Goal: Task Accomplishment & Management: Complete application form

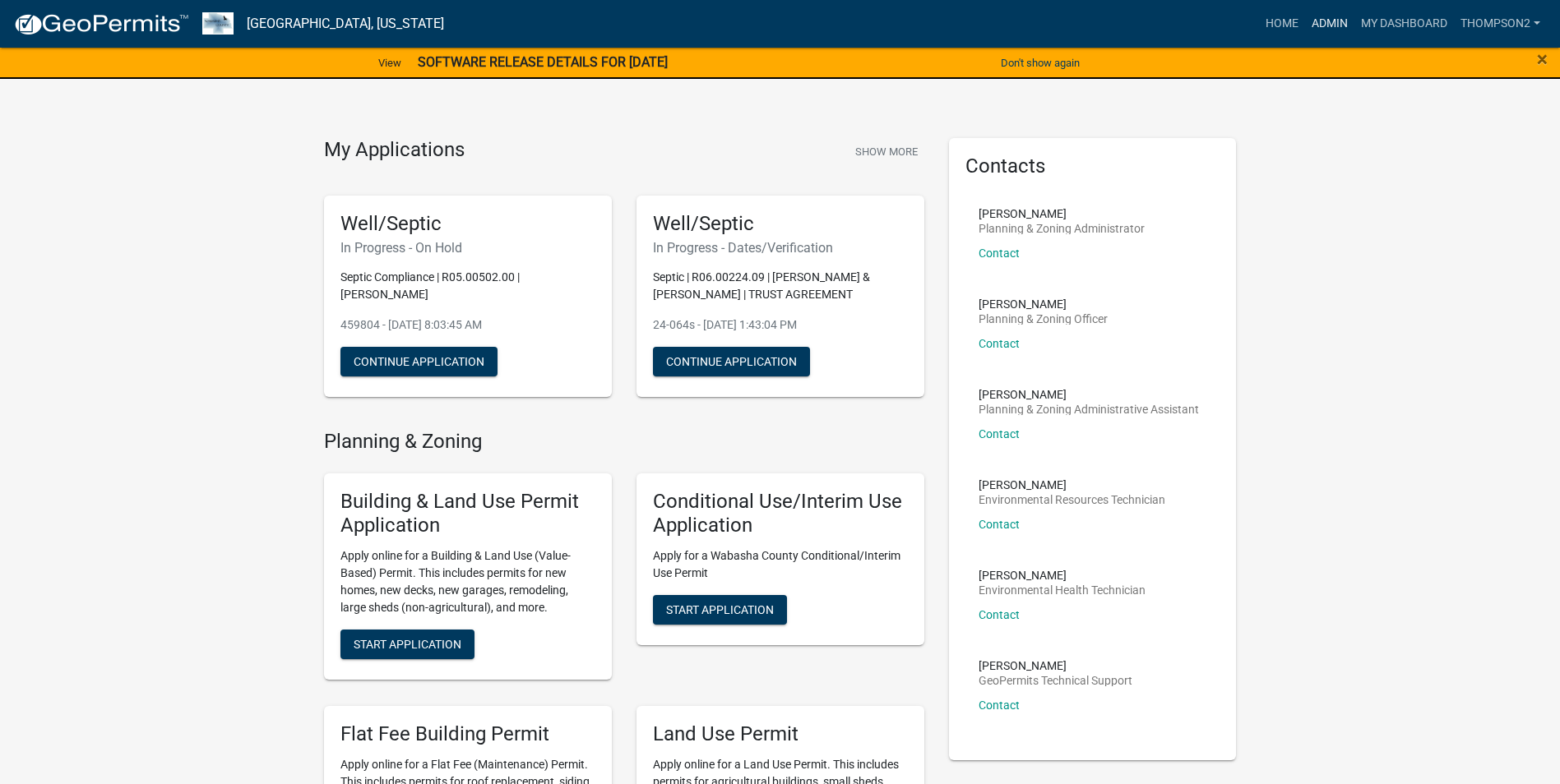
click at [1335, 23] on link "Admin" at bounding box center [1329, 24] width 49 height 32
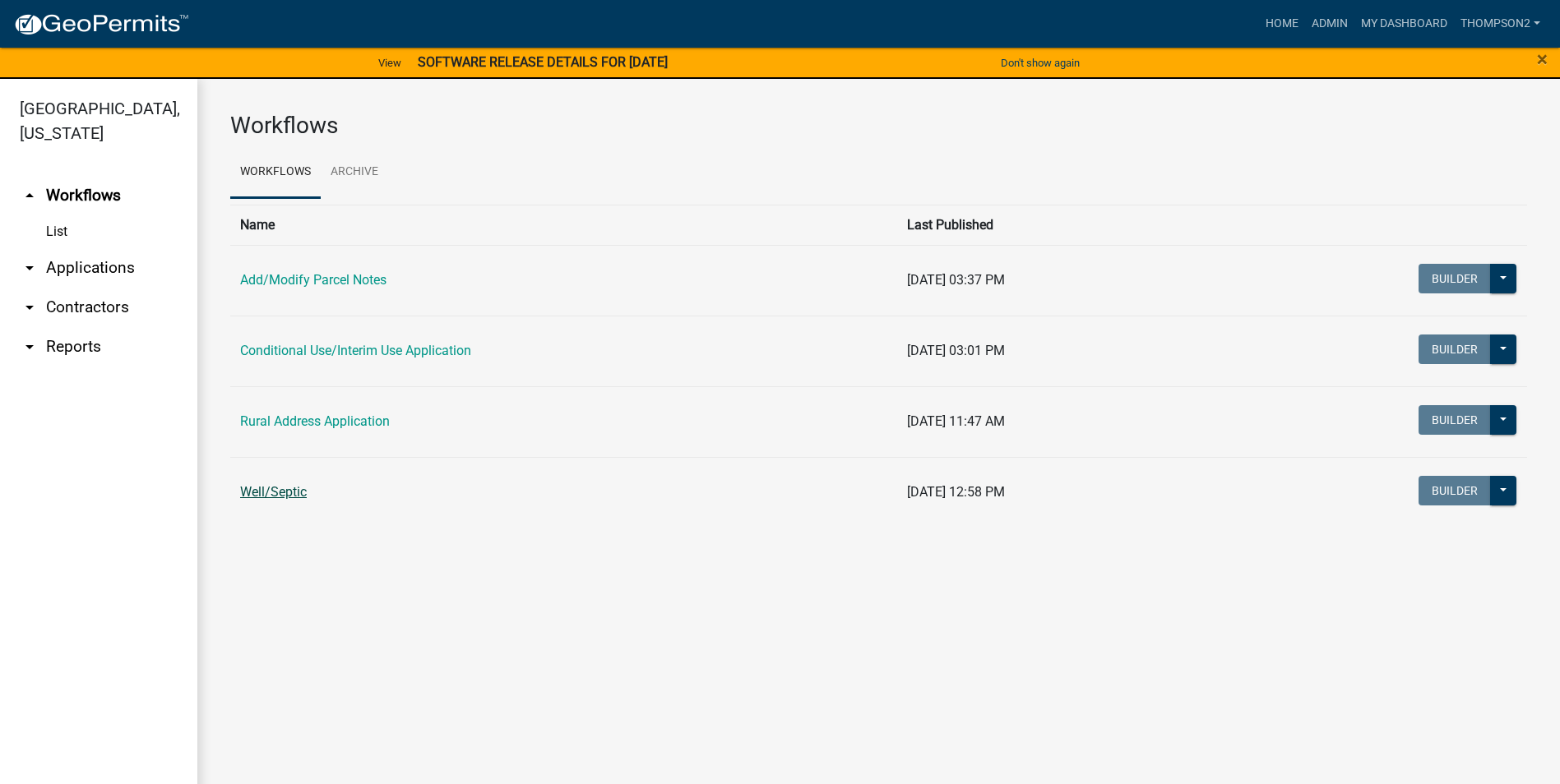
click at [281, 488] on link "Well/Septic" at bounding box center [273, 492] width 66 height 16
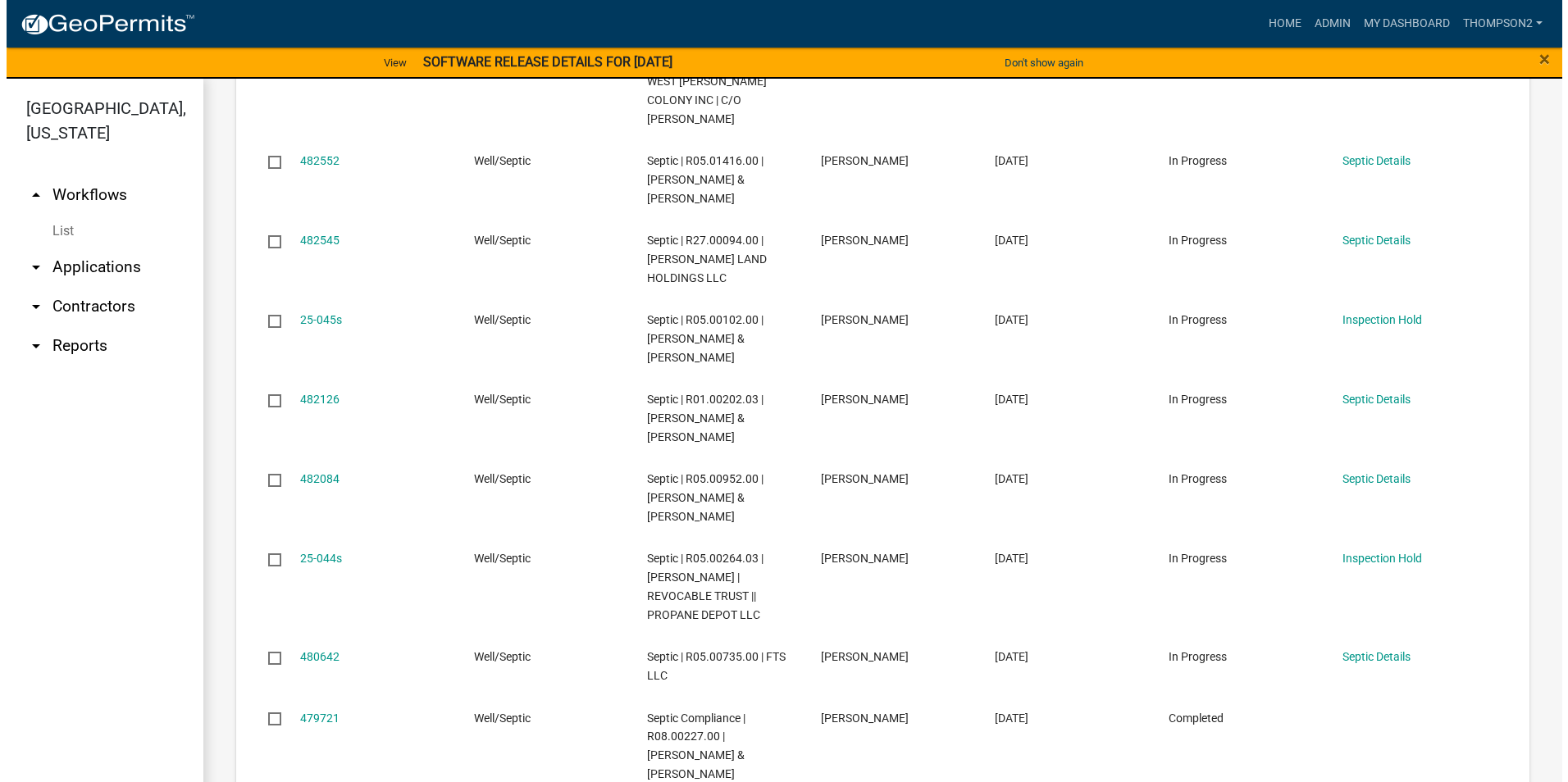
scroll to position [1968, 0]
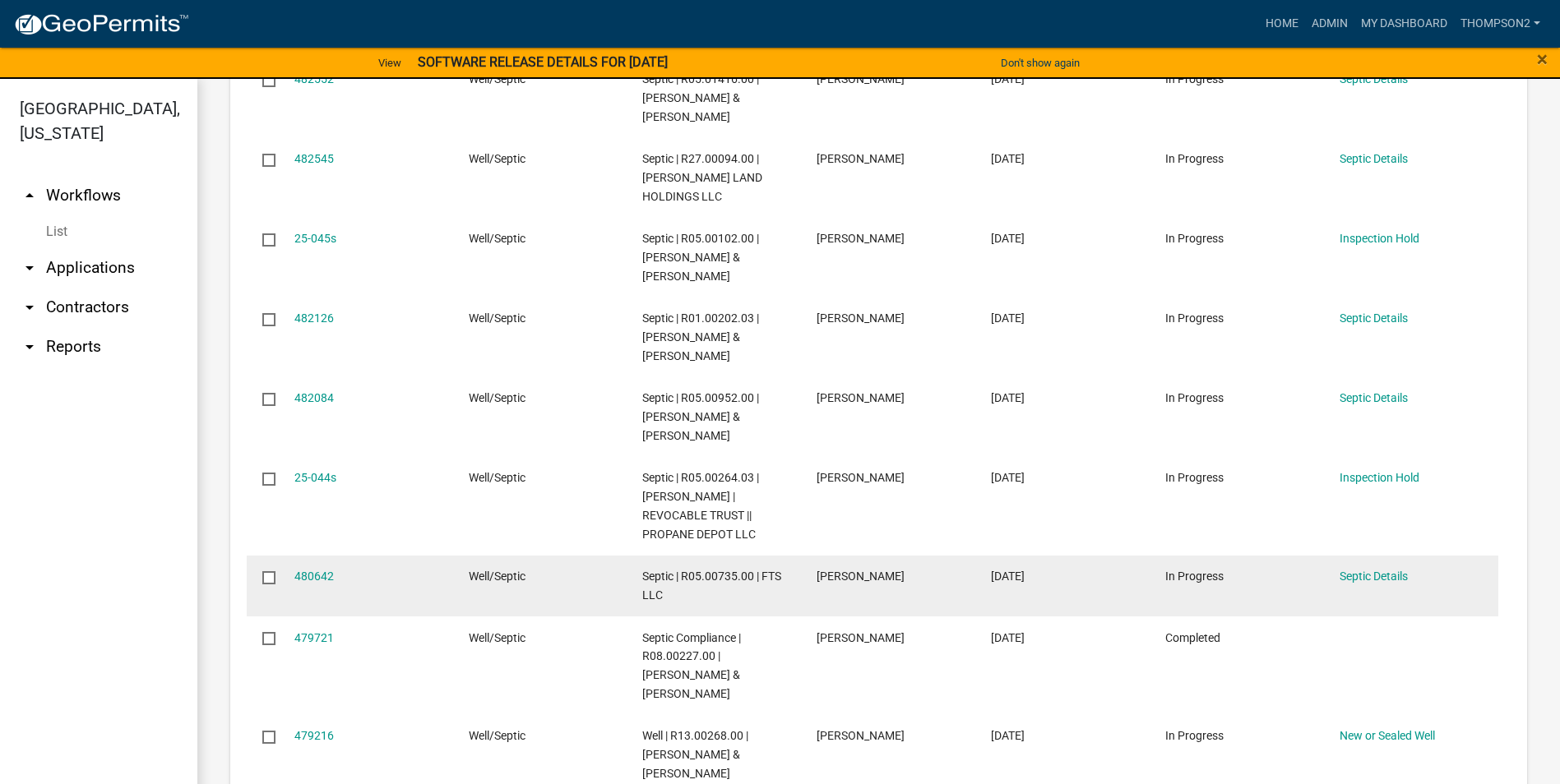
click at [333, 567] on div "480642" at bounding box center [365, 576] width 143 height 19
click at [316, 567] on div "480642" at bounding box center [365, 576] width 143 height 19
drag, startPoint x: 316, startPoint y: 546, endPoint x: 305, endPoint y: 541, distance: 12.1
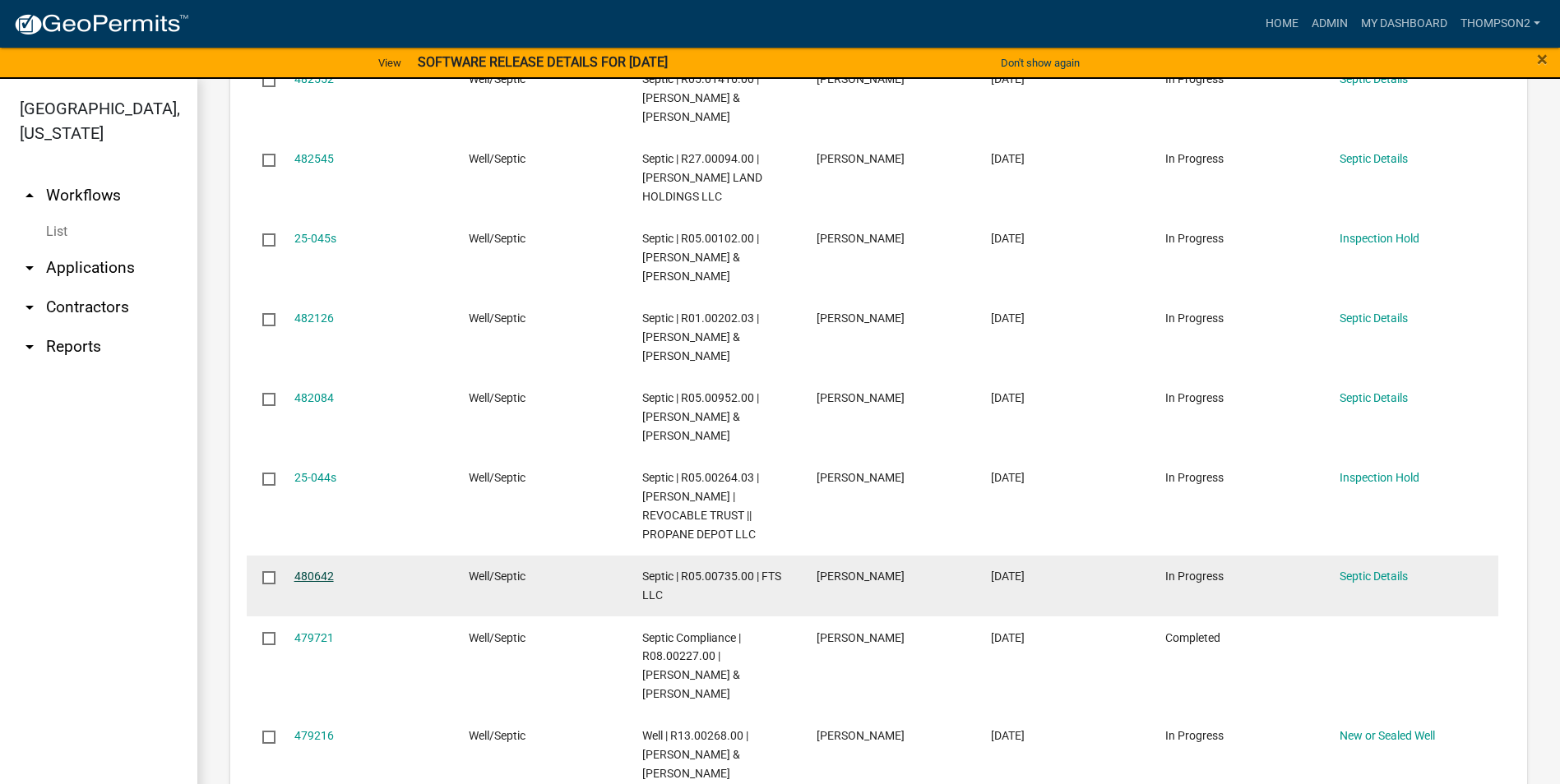
click at [305, 570] on link "480642" at bounding box center [314, 576] width 40 height 13
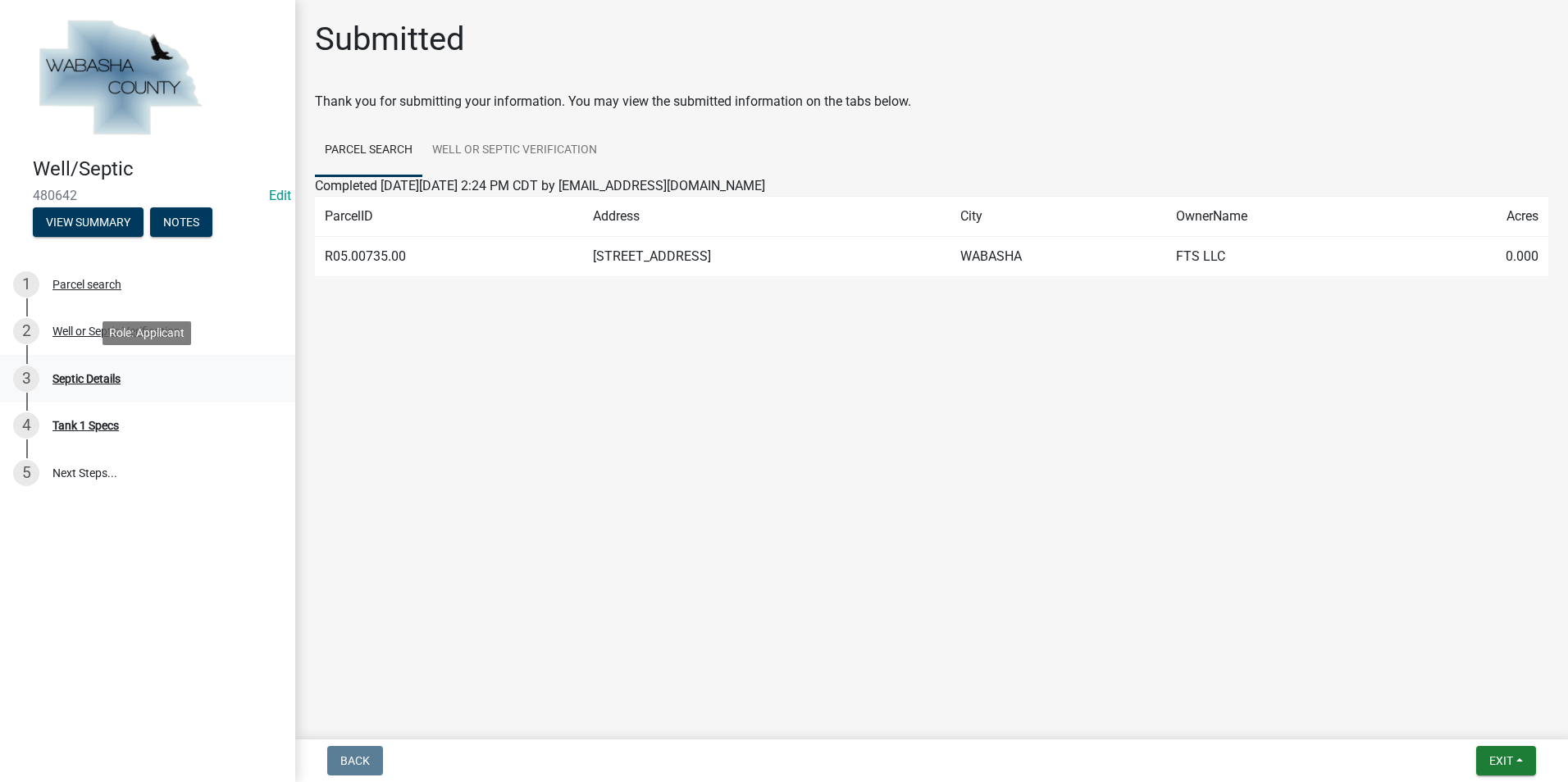
click at [91, 389] on div "3 Septic Details" at bounding box center [141, 379] width 256 height 27
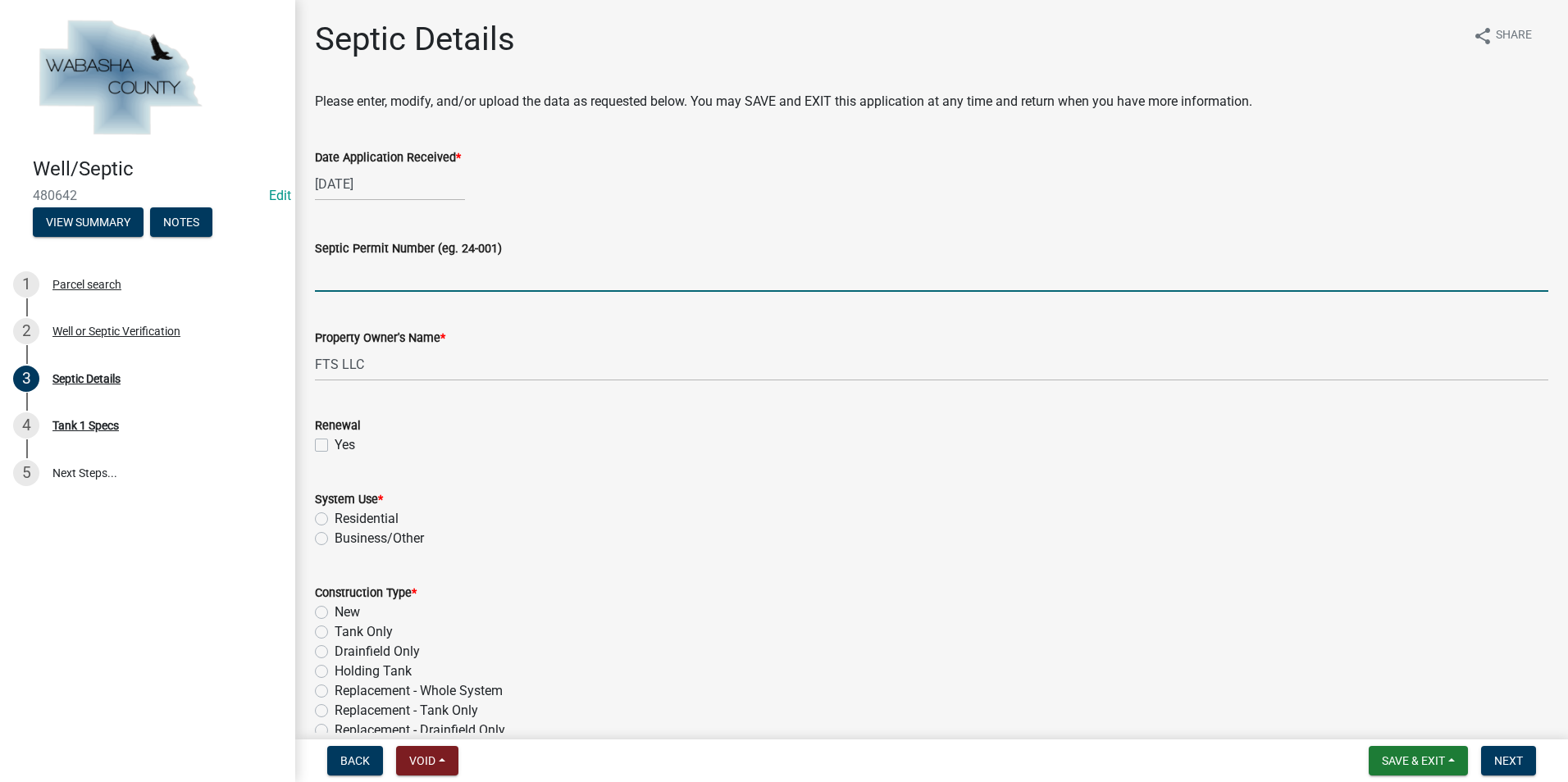
click at [335, 282] on input "Septic Permit Number (eg. 24-001)" at bounding box center [931, 275] width 1233 height 34
type input "25-046s"
click at [276, 193] on link "Edit" at bounding box center [280, 196] width 22 height 16
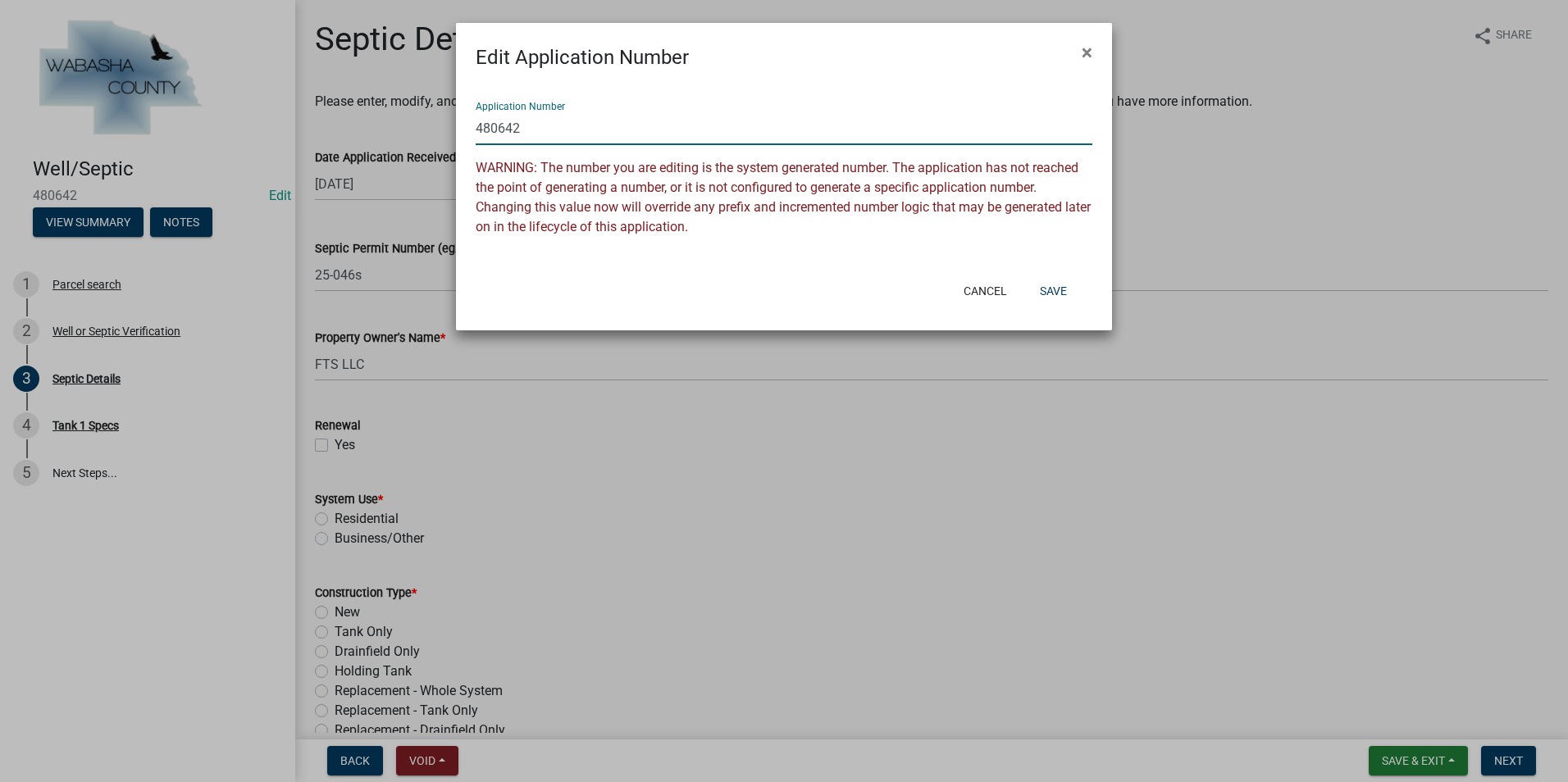
drag, startPoint x: 523, startPoint y: 132, endPoint x: 463, endPoint y: 129, distance: 60.1
click at [463, 129] on div "Application Number 480642 WARNING: The number you are editing is the system gen…" at bounding box center [784, 171] width 656 height 198
type input "25-046s"
click at [1064, 291] on button "Save" at bounding box center [1053, 292] width 53 height 30
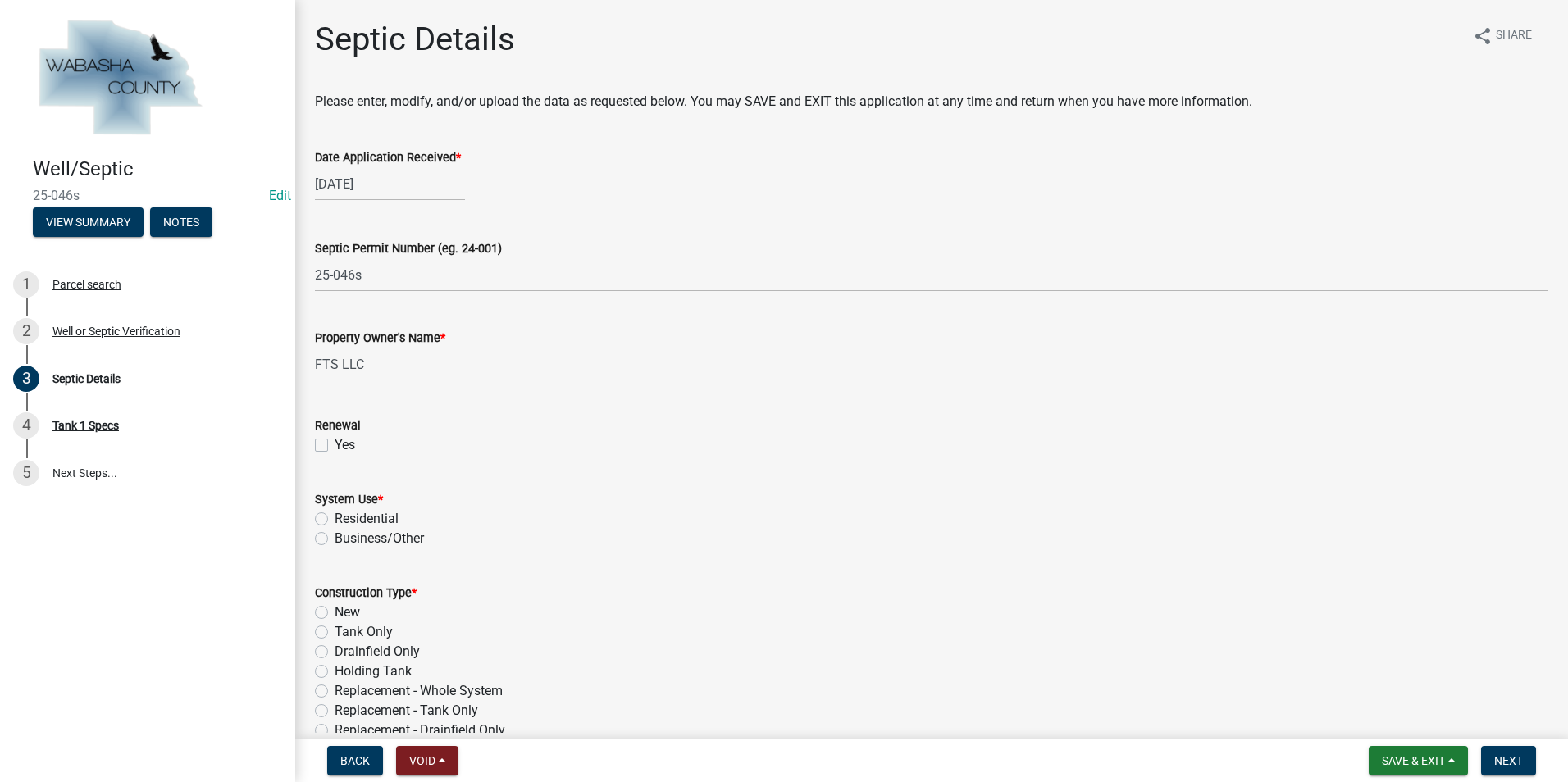
click at [335, 516] on label "Residential" at bounding box center [366, 519] width 64 height 20
click at [335, 516] on input "Residential" at bounding box center [340, 514] width 11 height 11
radio input "true"
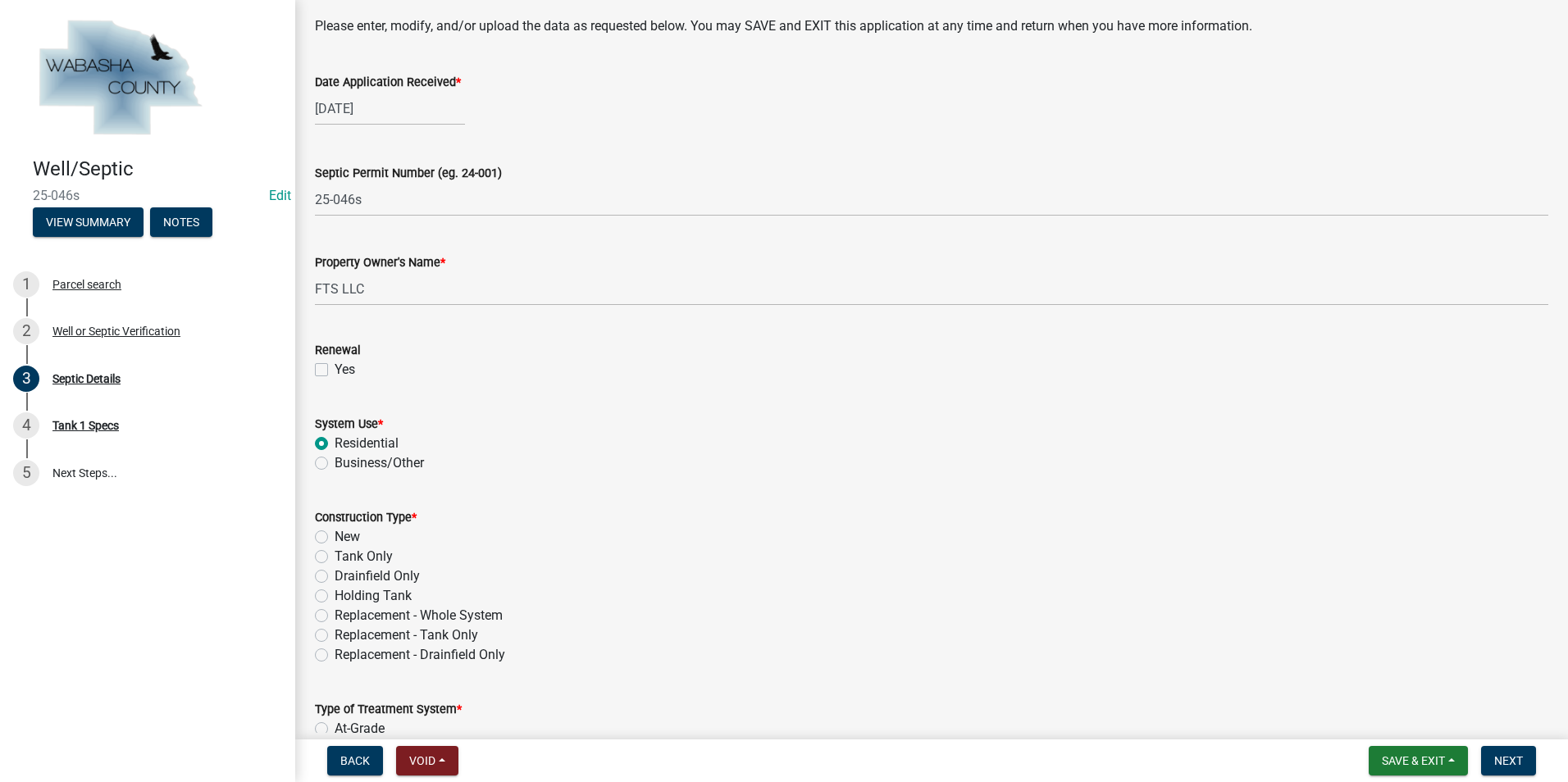
scroll to position [164, 0]
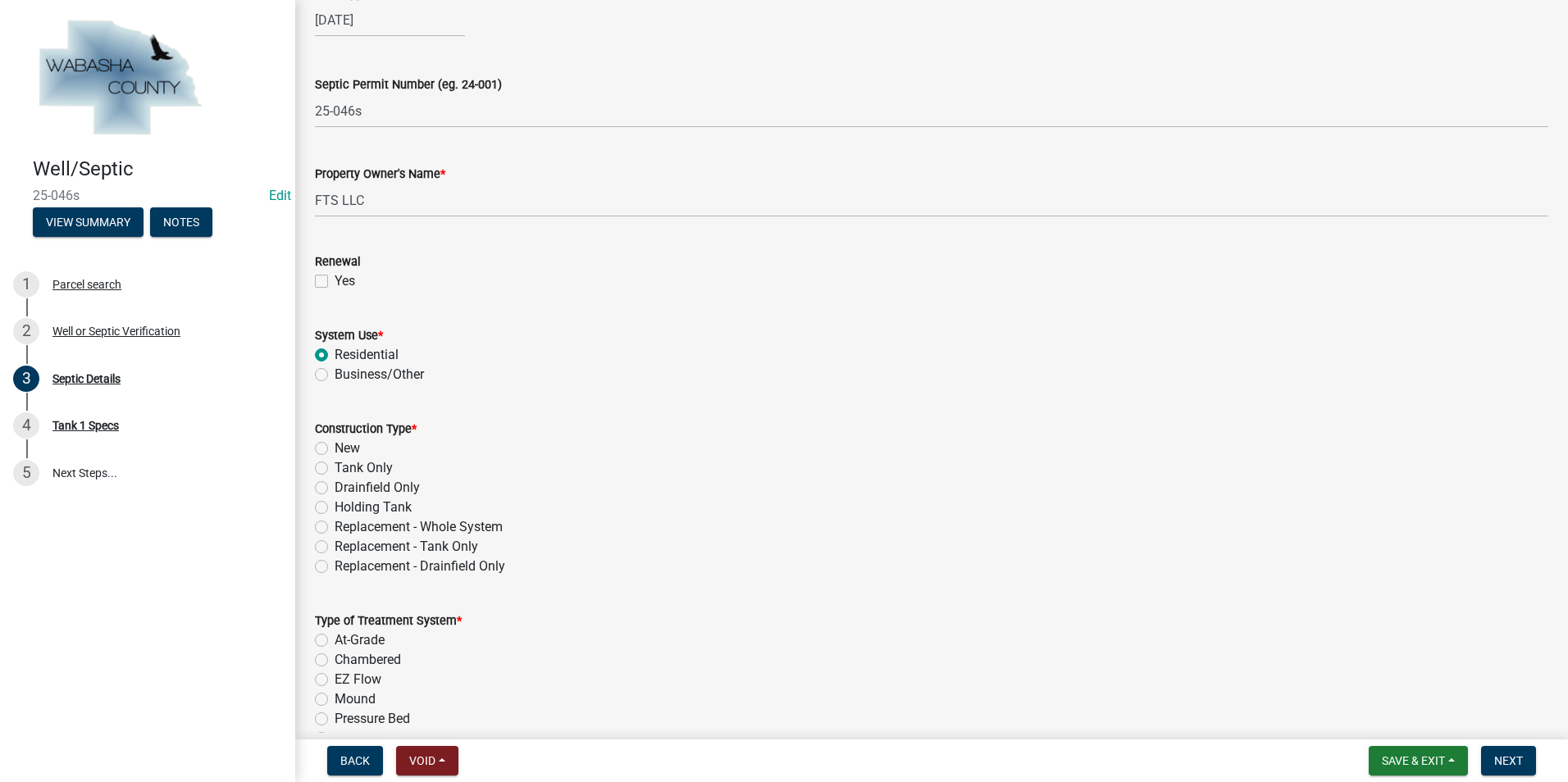
click at [335, 524] on label "Replacement - Whole System" at bounding box center [418, 528] width 168 height 20
click at [335, 524] on input "Replacement - Whole System" at bounding box center [340, 523] width 11 height 11
radio input "true"
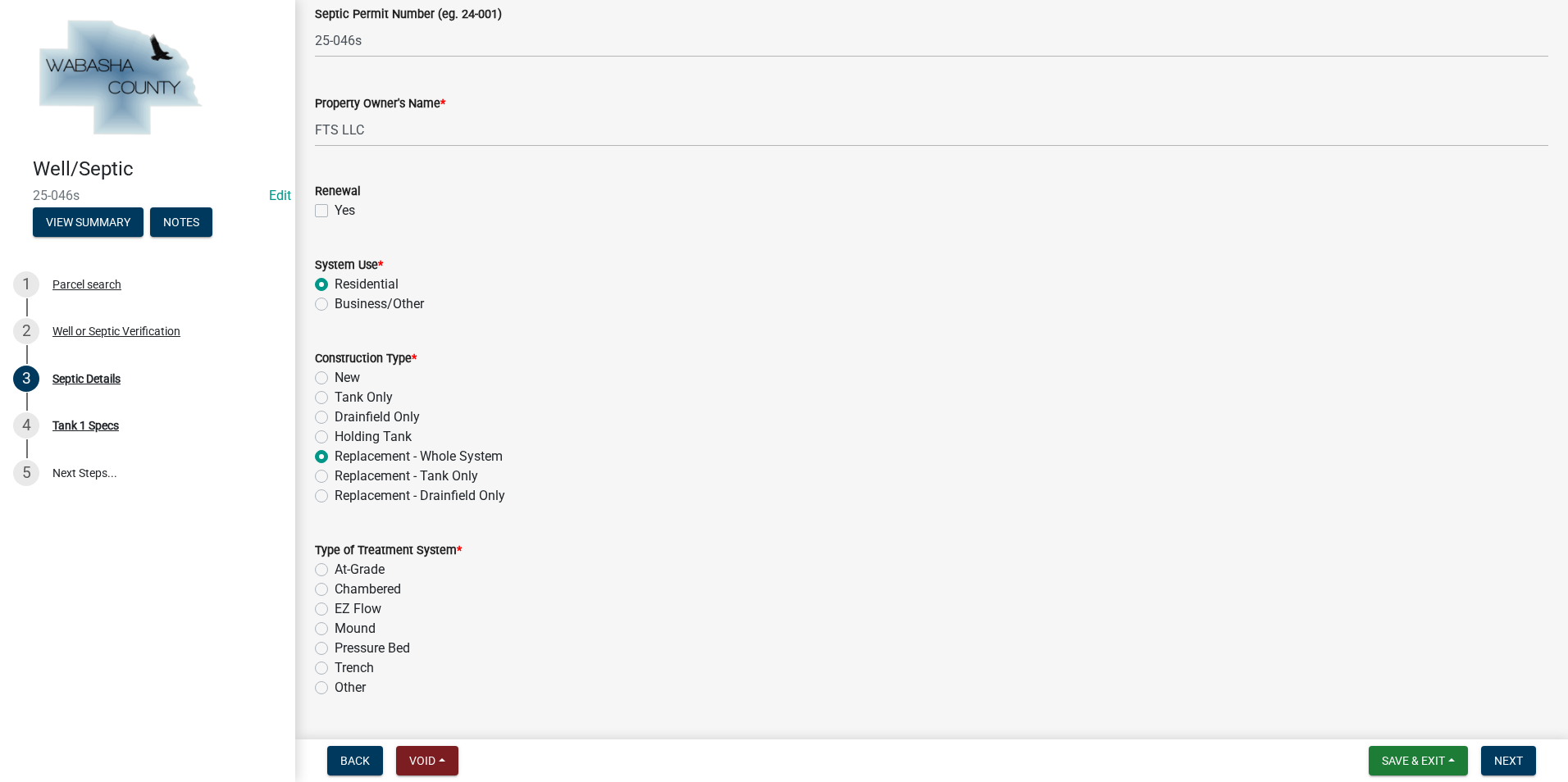
scroll to position [328, 0]
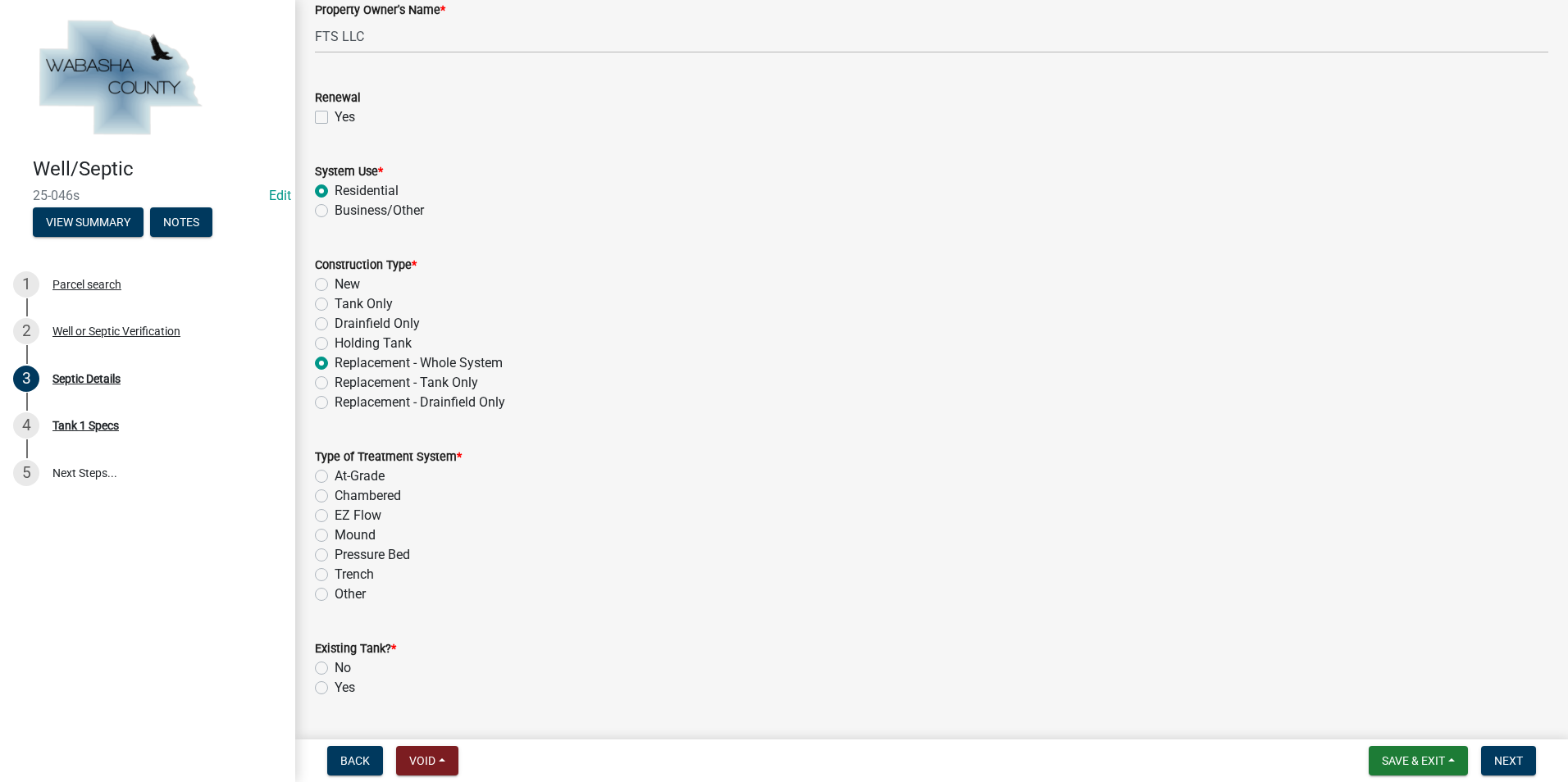
click at [335, 575] on label "Trench" at bounding box center [355, 575] width 40 height 20
click at [335, 575] on input "Trench" at bounding box center [340, 570] width 11 height 11
radio input "true"
click at [335, 664] on label "No" at bounding box center [343, 669] width 17 height 20
click at [335, 664] on input "No" at bounding box center [340, 664] width 11 height 11
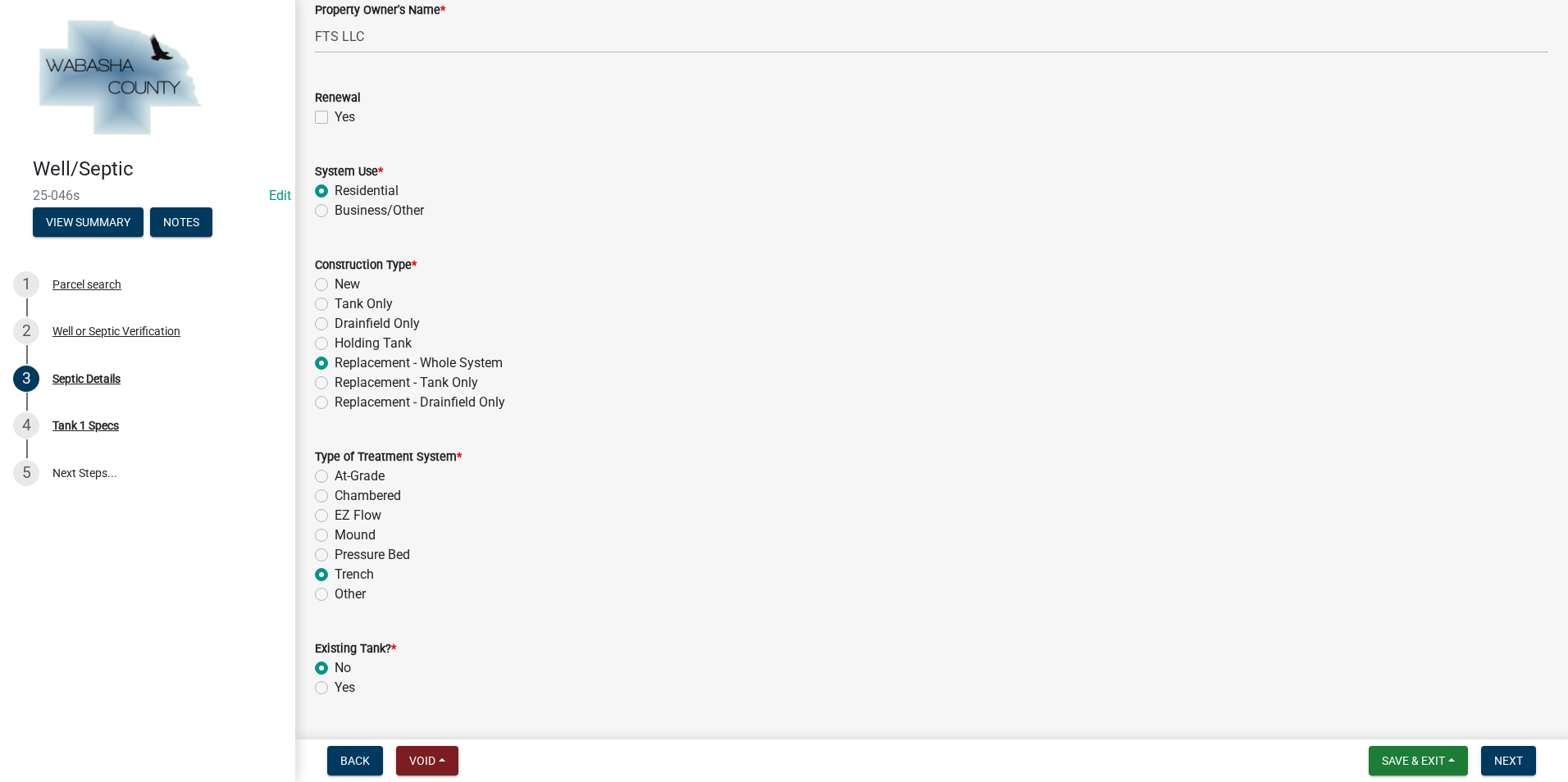
radio input "true"
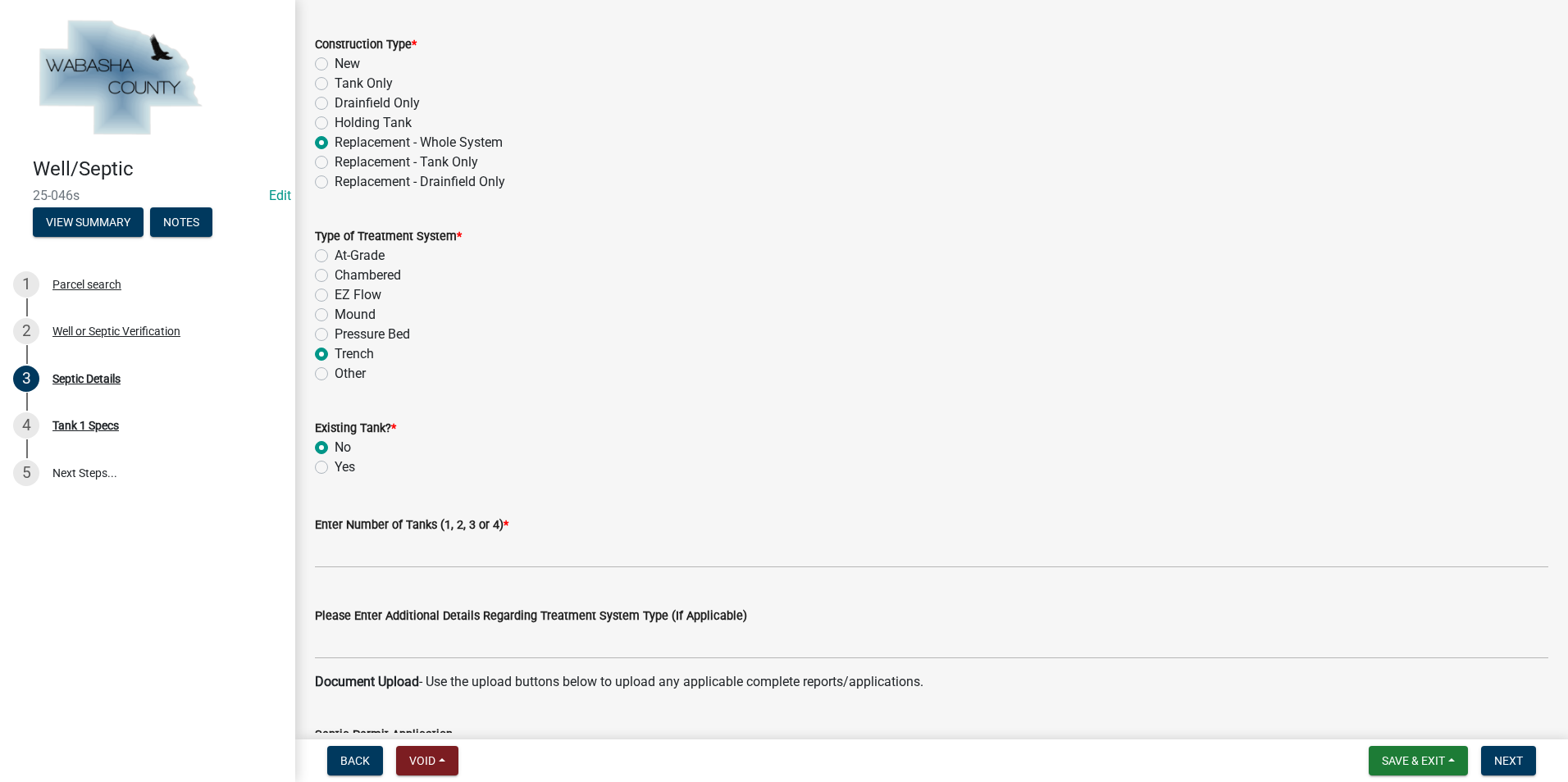
scroll to position [574, 0]
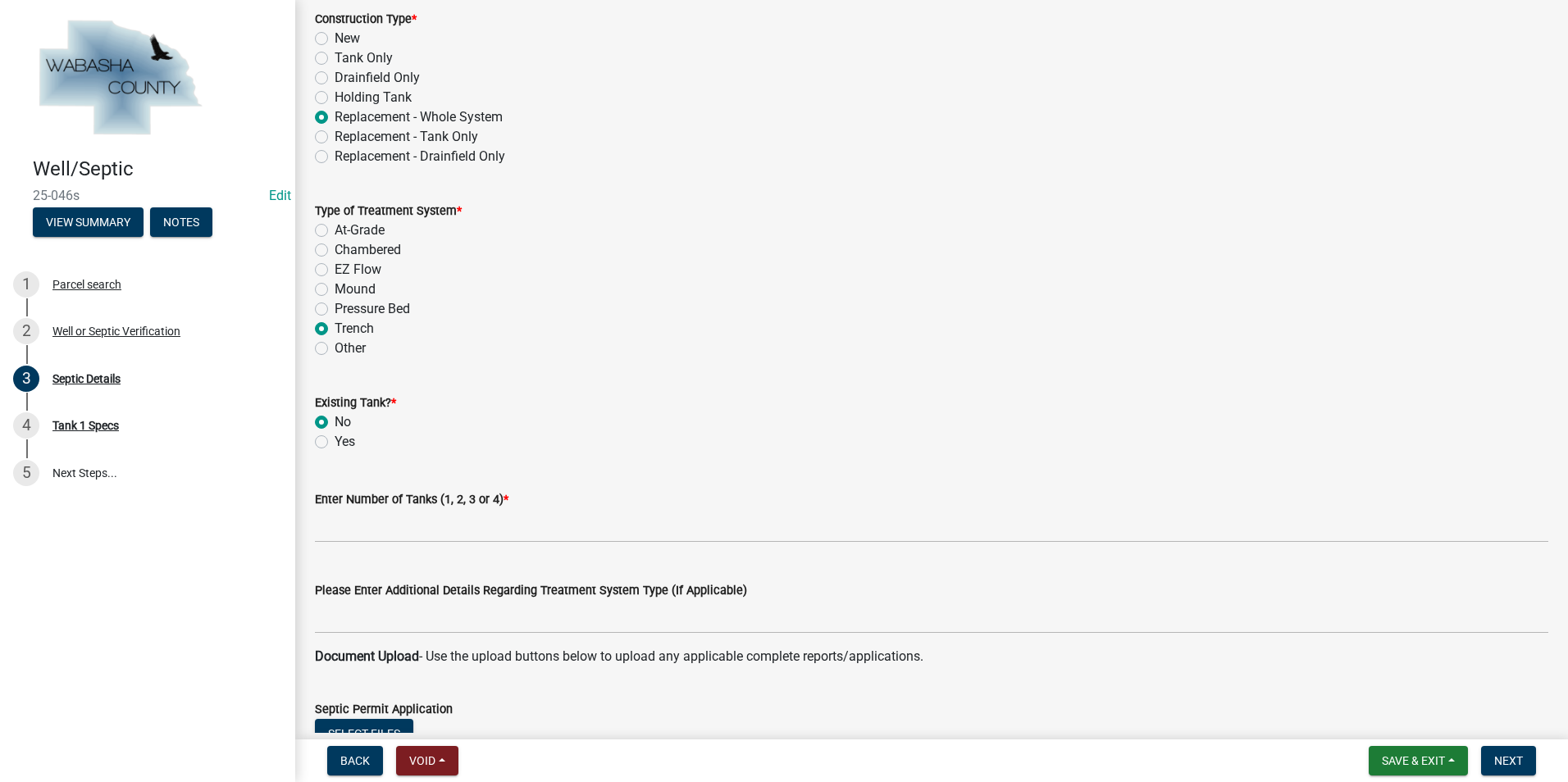
click at [313, 527] on div "Enter Number of Tanks (1, 2, 3 or 4) *" at bounding box center [931, 504] width 1257 height 76
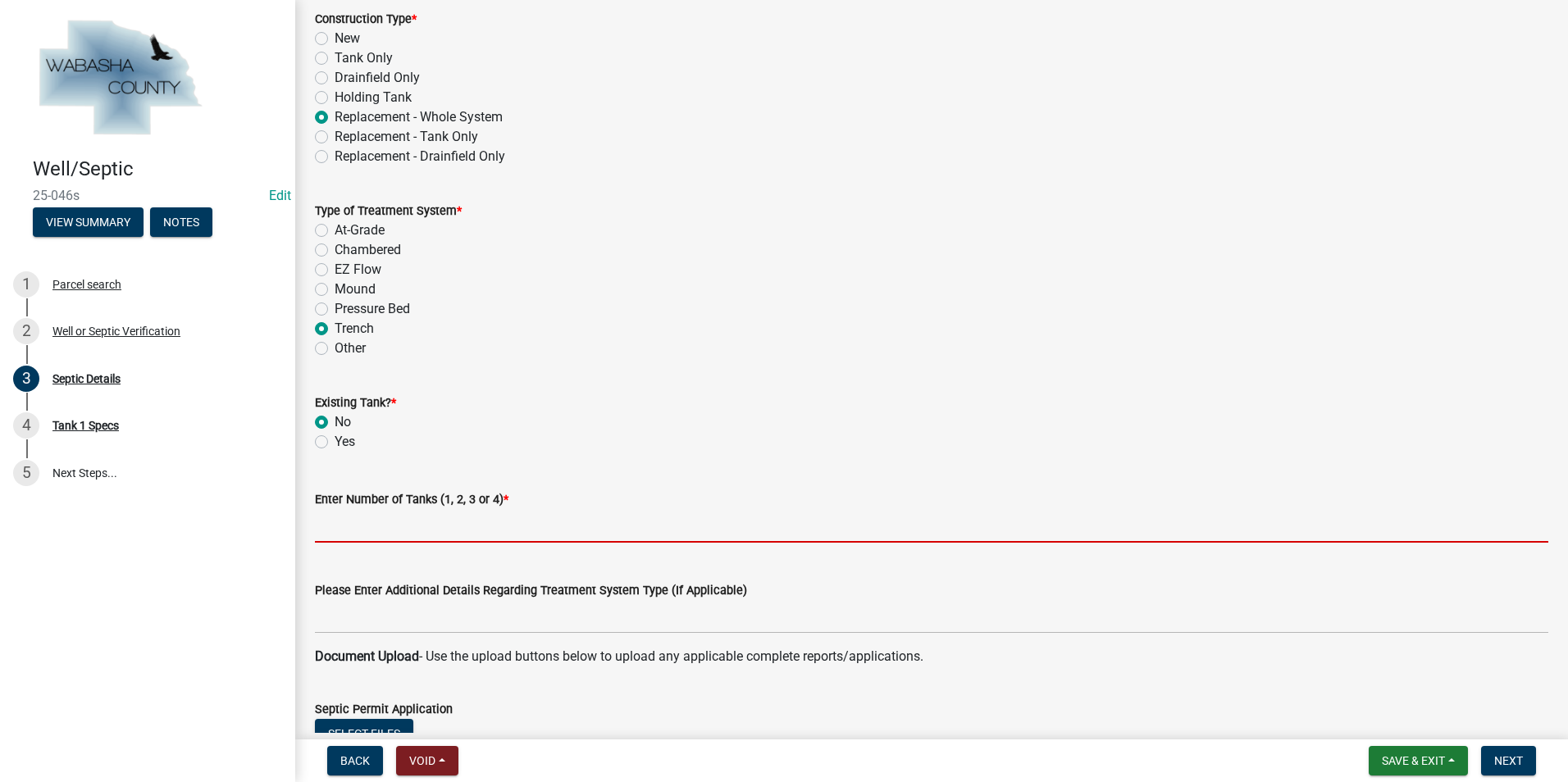
click at [358, 511] on input "text" at bounding box center [931, 526] width 1233 height 34
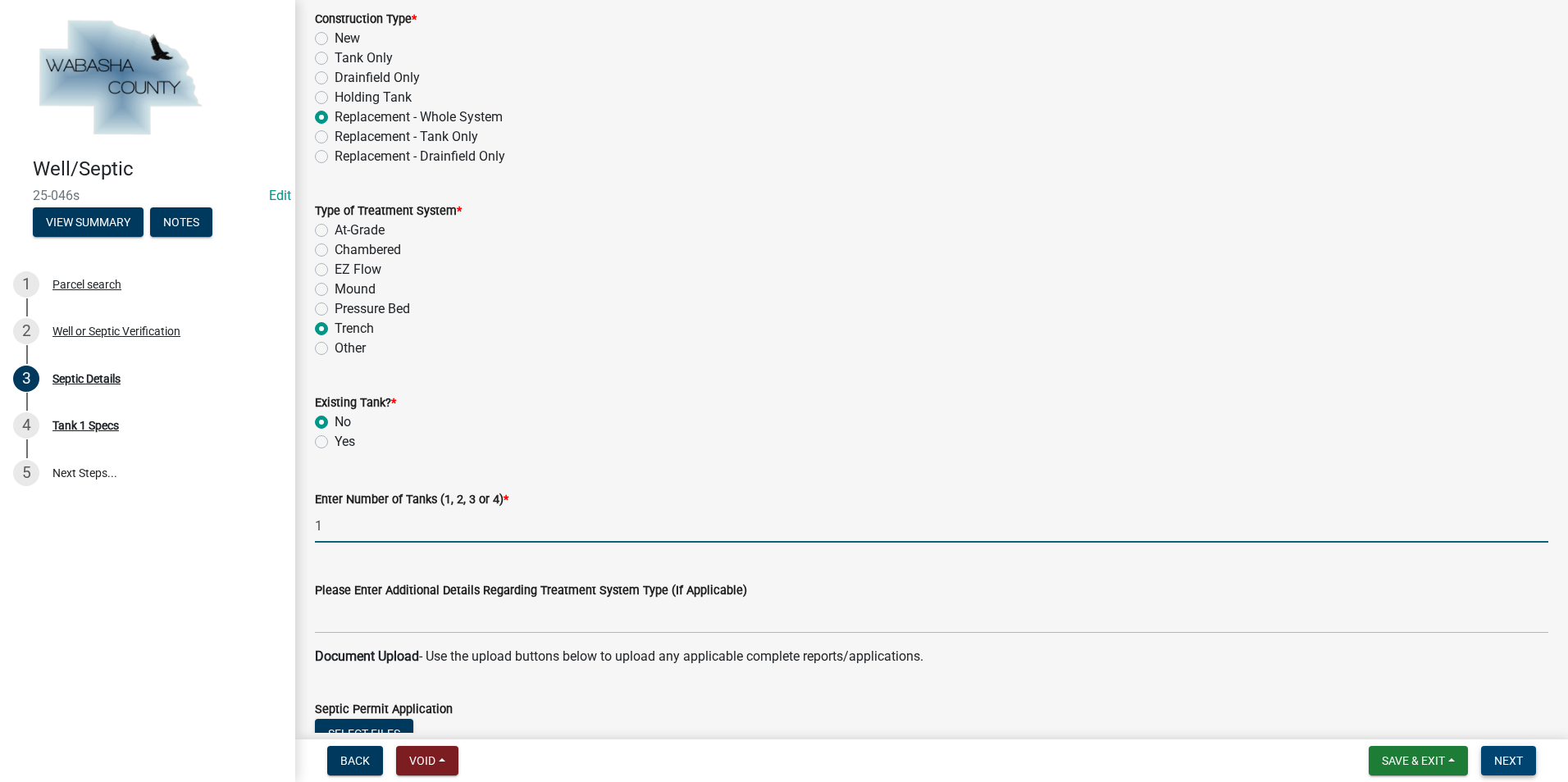
type input "1"
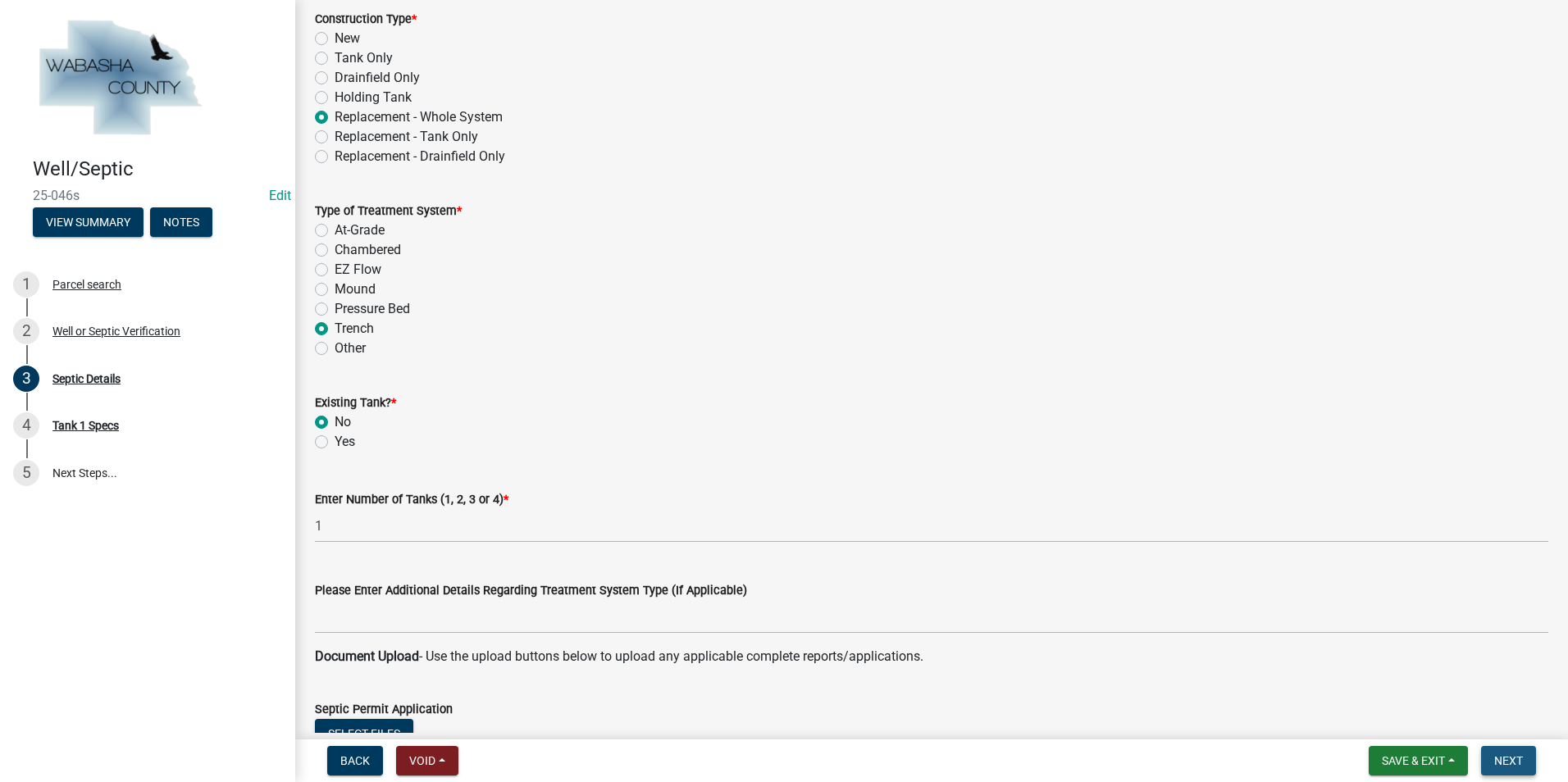
click at [1520, 762] on span "Next" at bounding box center [1508, 761] width 29 height 13
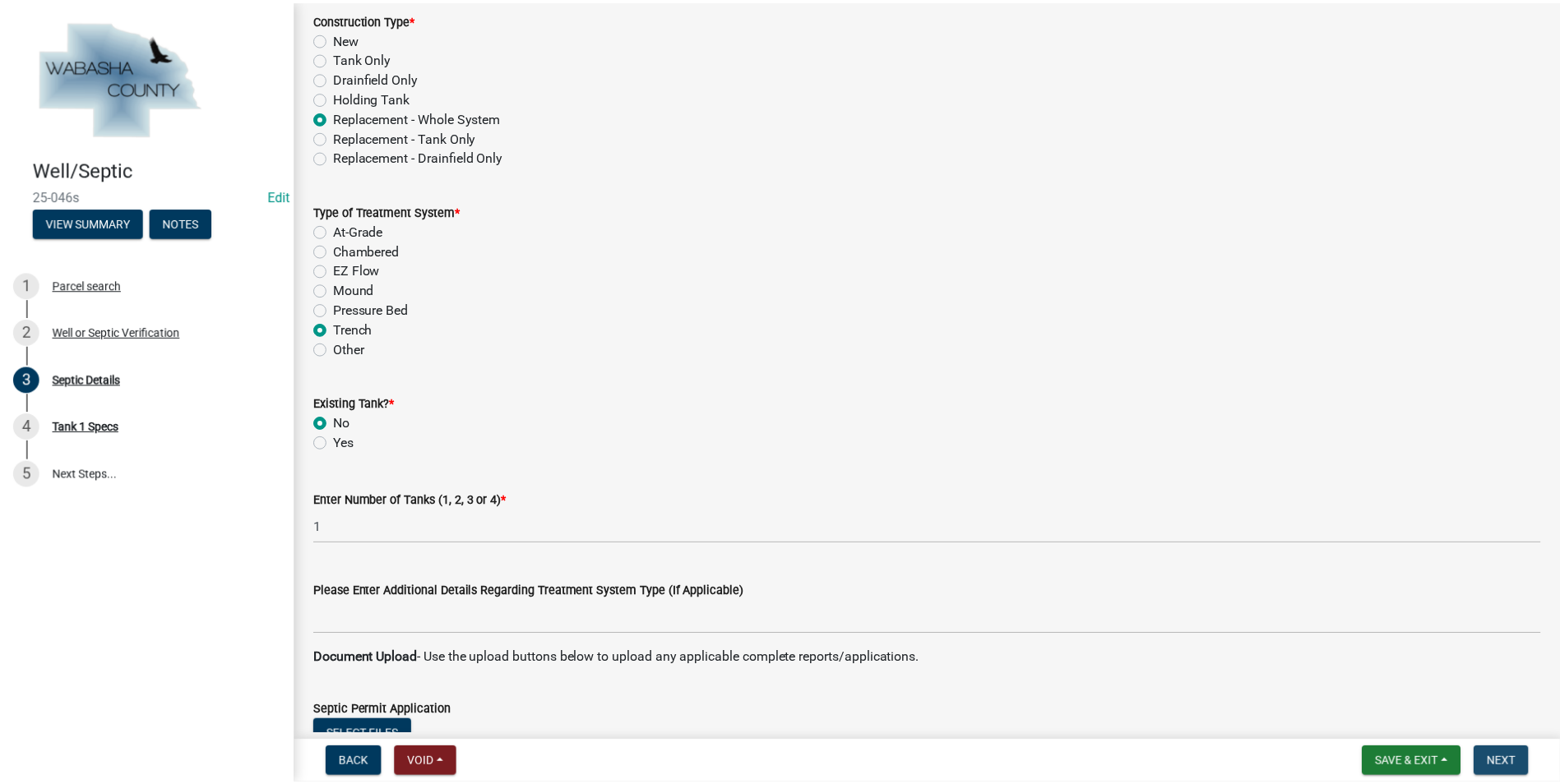
scroll to position [0, 0]
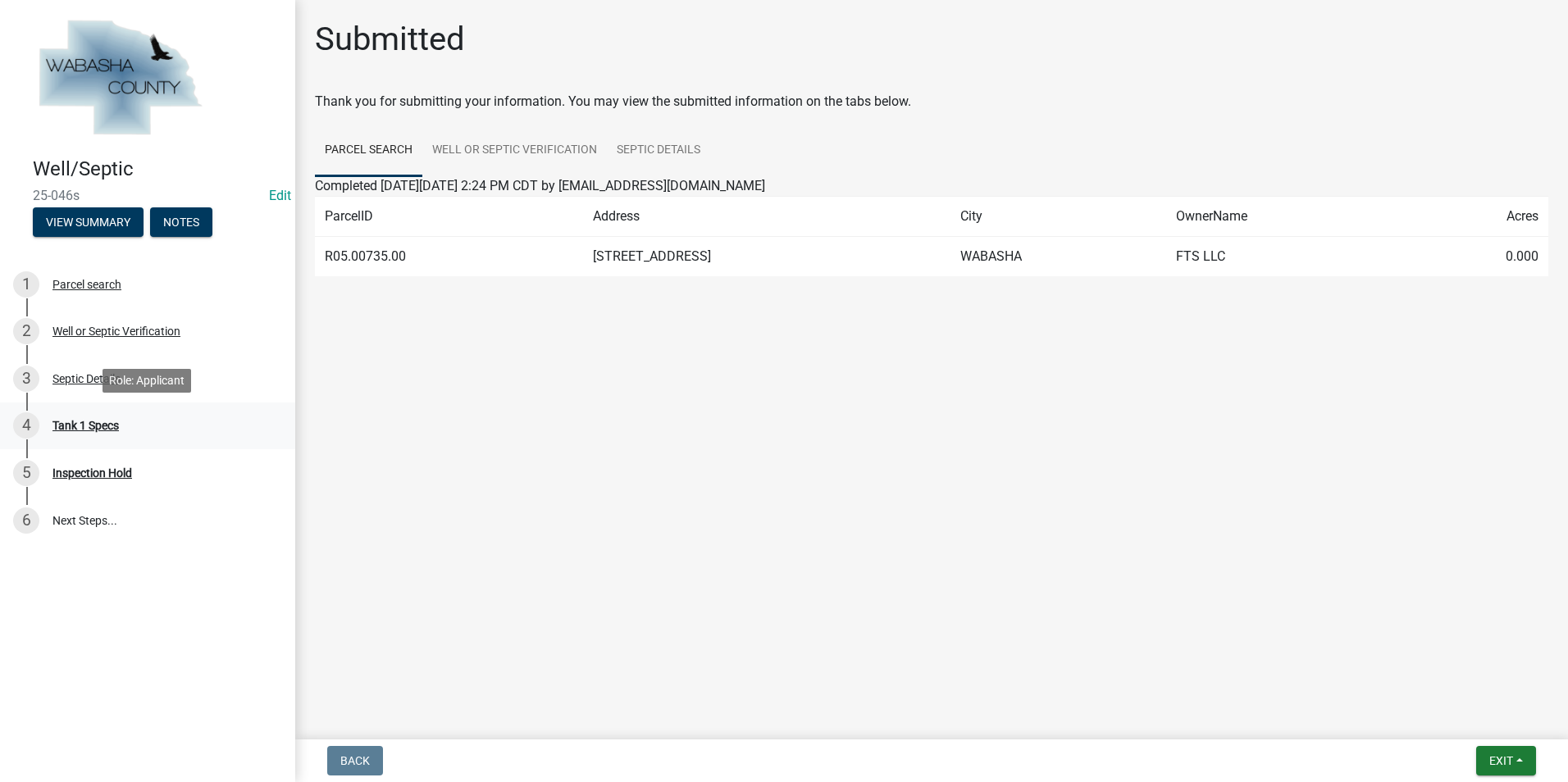
click at [119, 421] on div "Tank 1 Specs" at bounding box center [85, 426] width 66 height 12
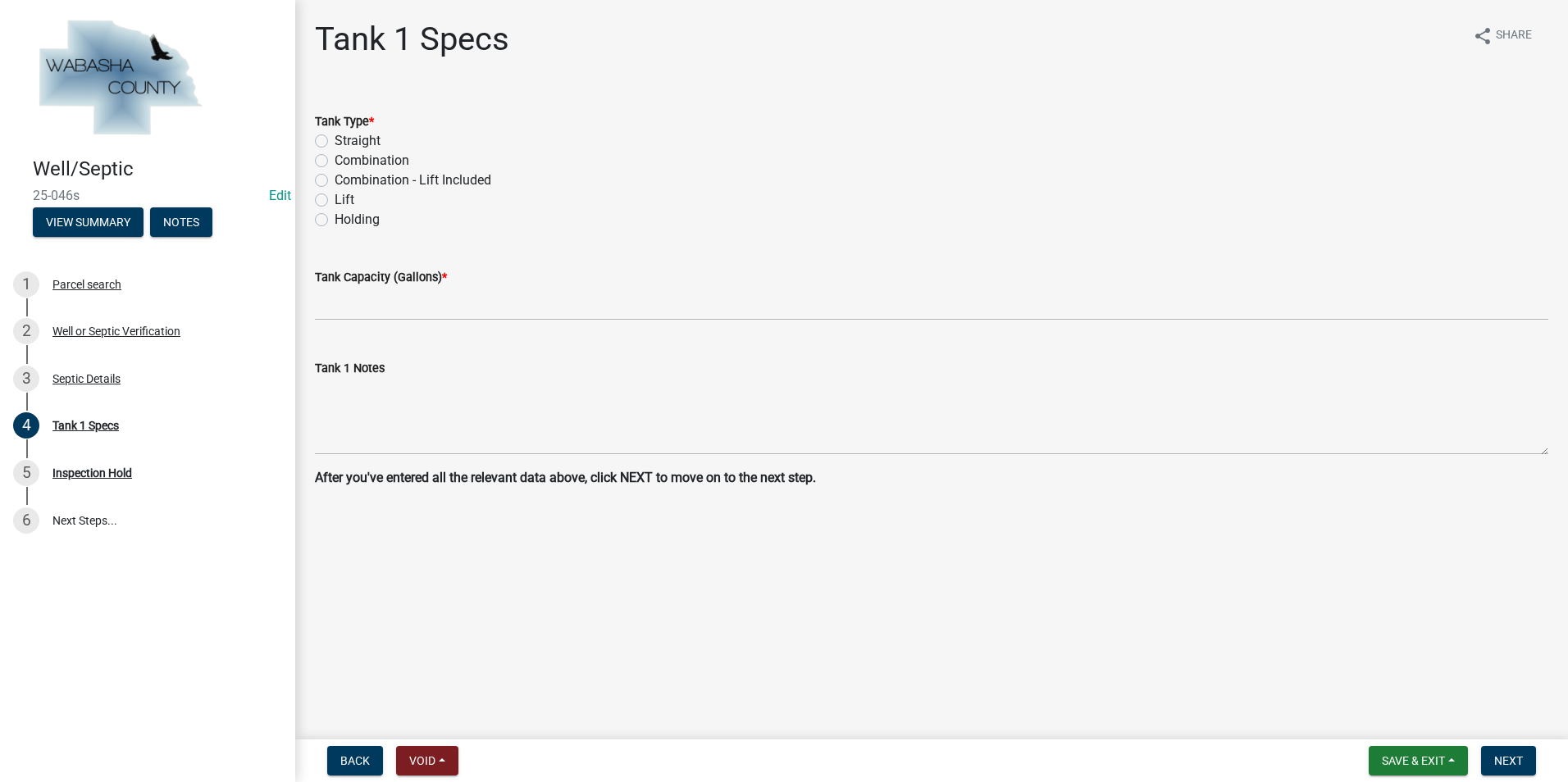
click at [335, 165] on label "Combination" at bounding box center [372, 161] width 75 height 20
click at [335, 162] on input "Combination" at bounding box center [340, 156] width 11 height 11
radio input "true"
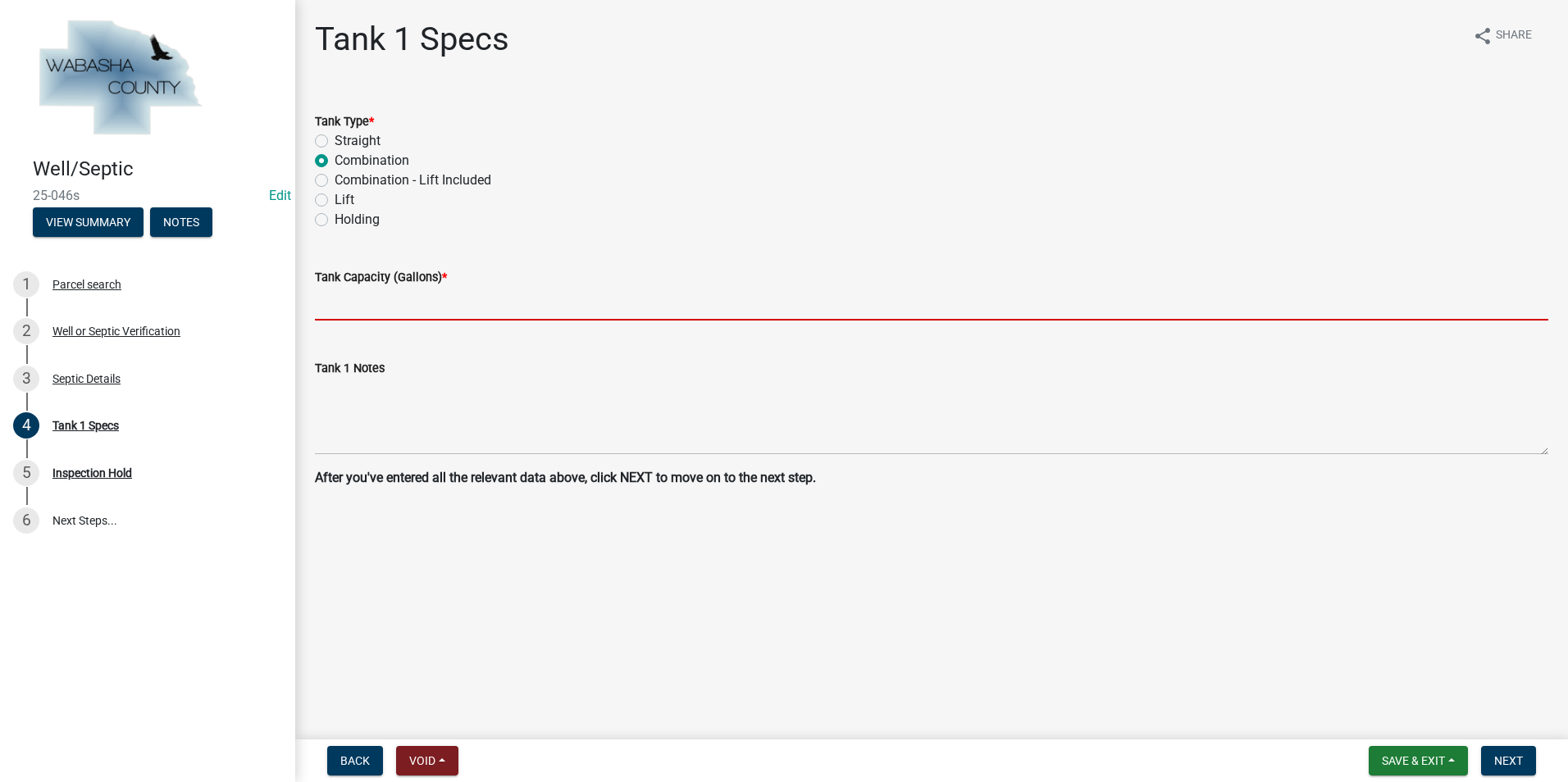
click at [325, 292] on input "text" at bounding box center [931, 303] width 1233 height 34
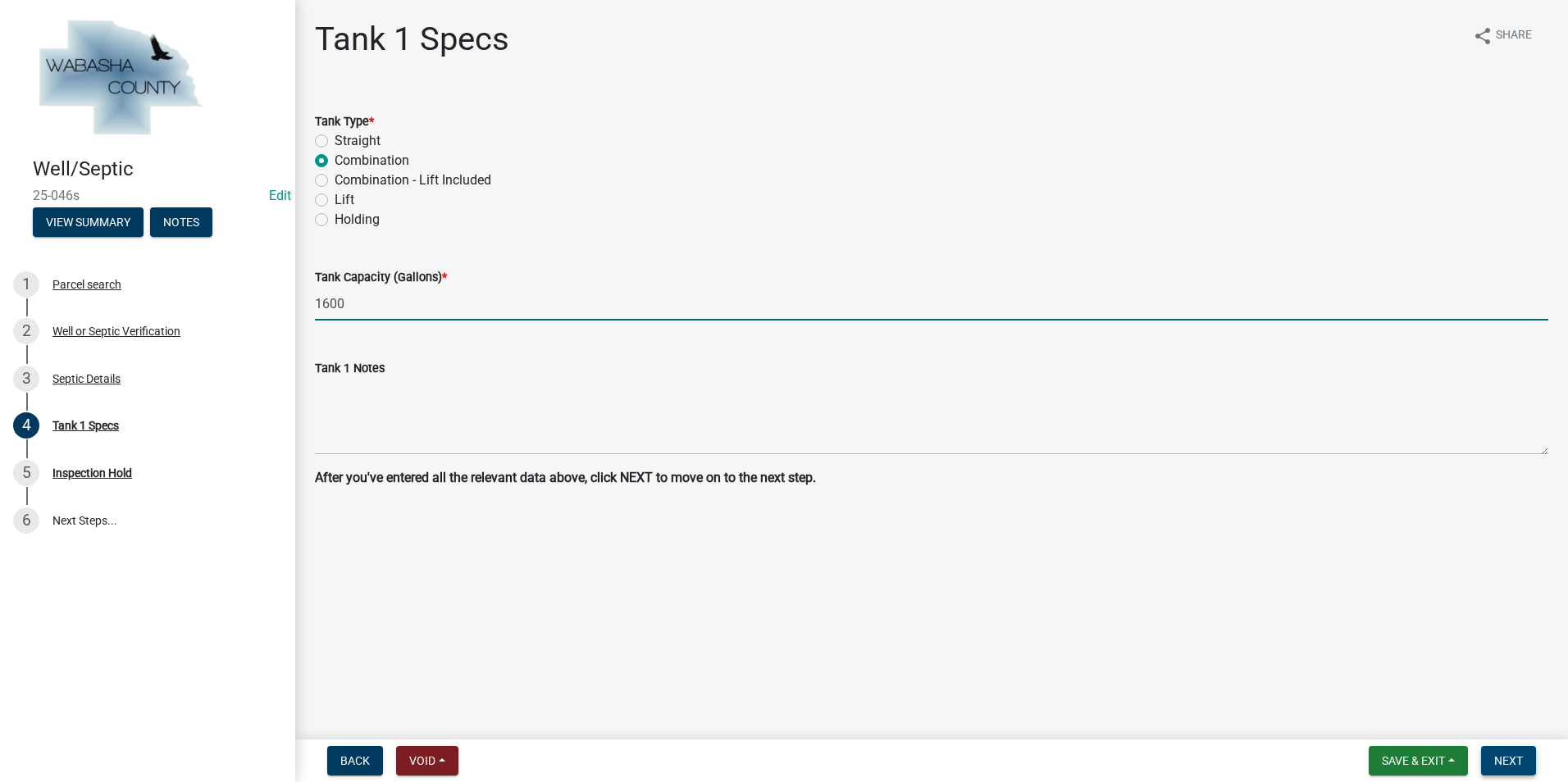
type input "1600"
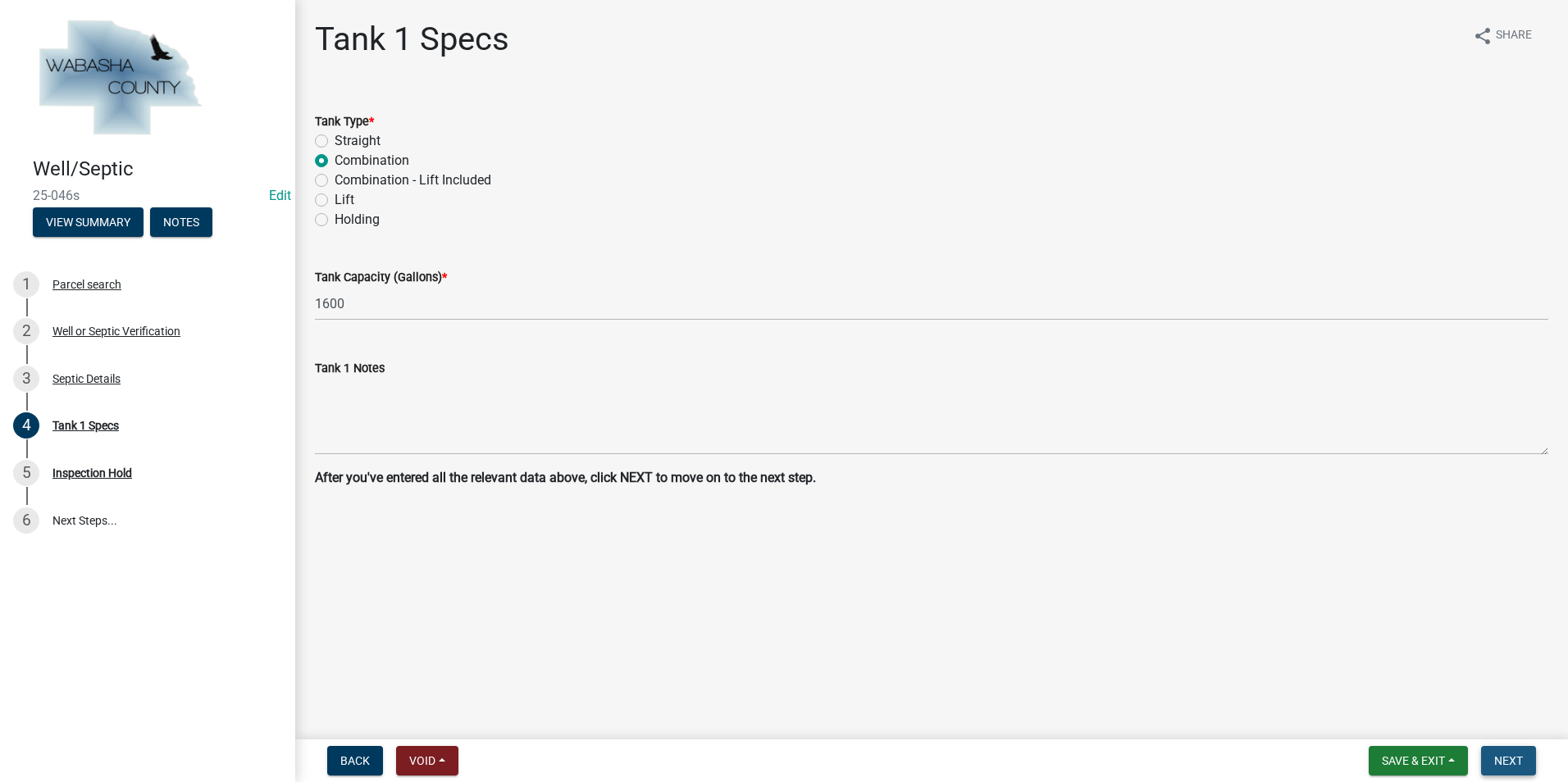
click at [1495, 764] on span "Next" at bounding box center [1508, 761] width 29 height 13
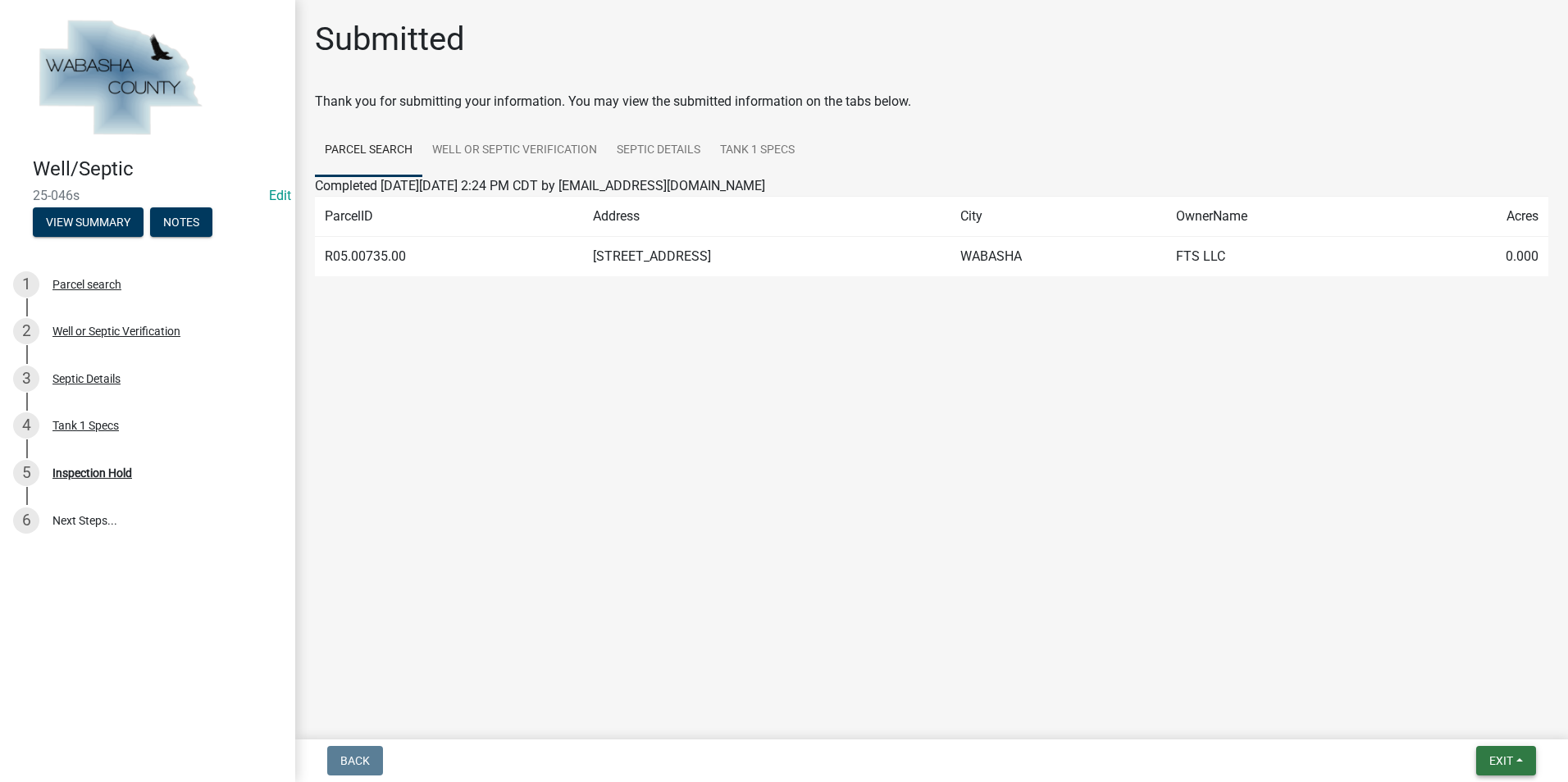
click at [1522, 760] on button "Exit" at bounding box center [1506, 761] width 60 height 30
click at [1498, 732] on button "Save & Exit" at bounding box center [1470, 718] width 131 height 40
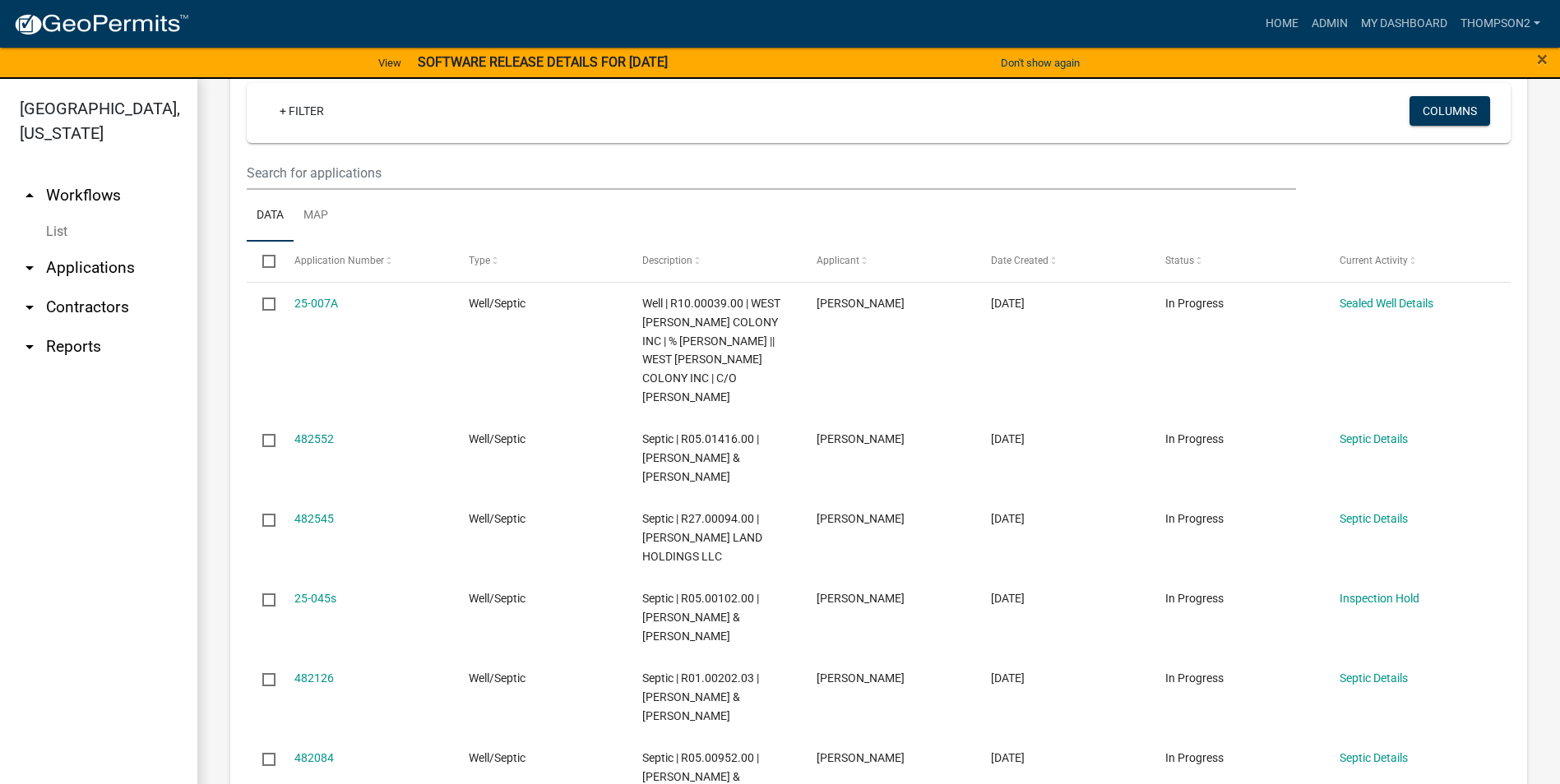
scroll to position [1644, 0]
